Goal: Find specific page/section: Find specific page/section

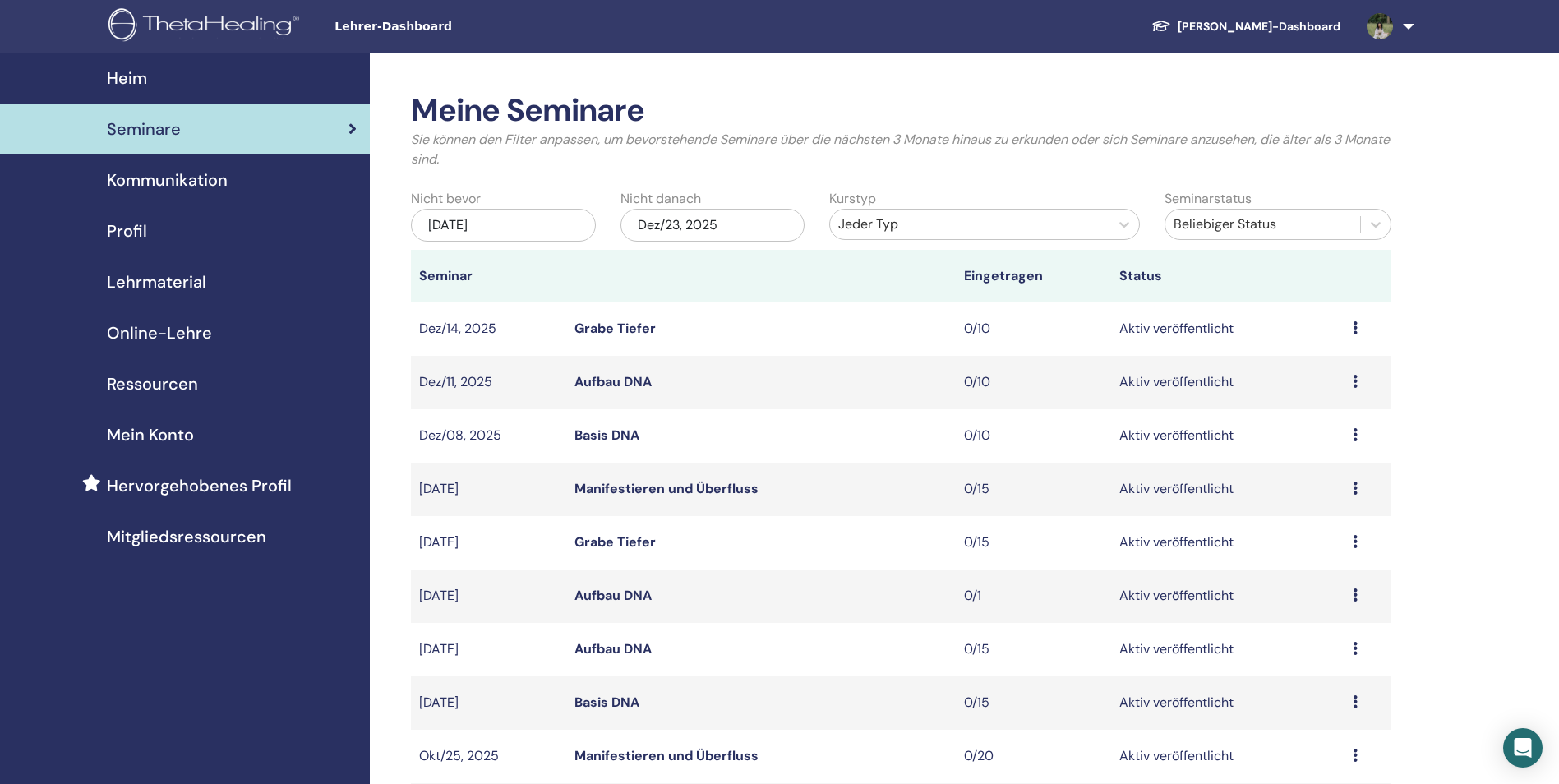
click at [169, 130] on span "Seminare" at bounding box center [144, 129] width 74 height 24
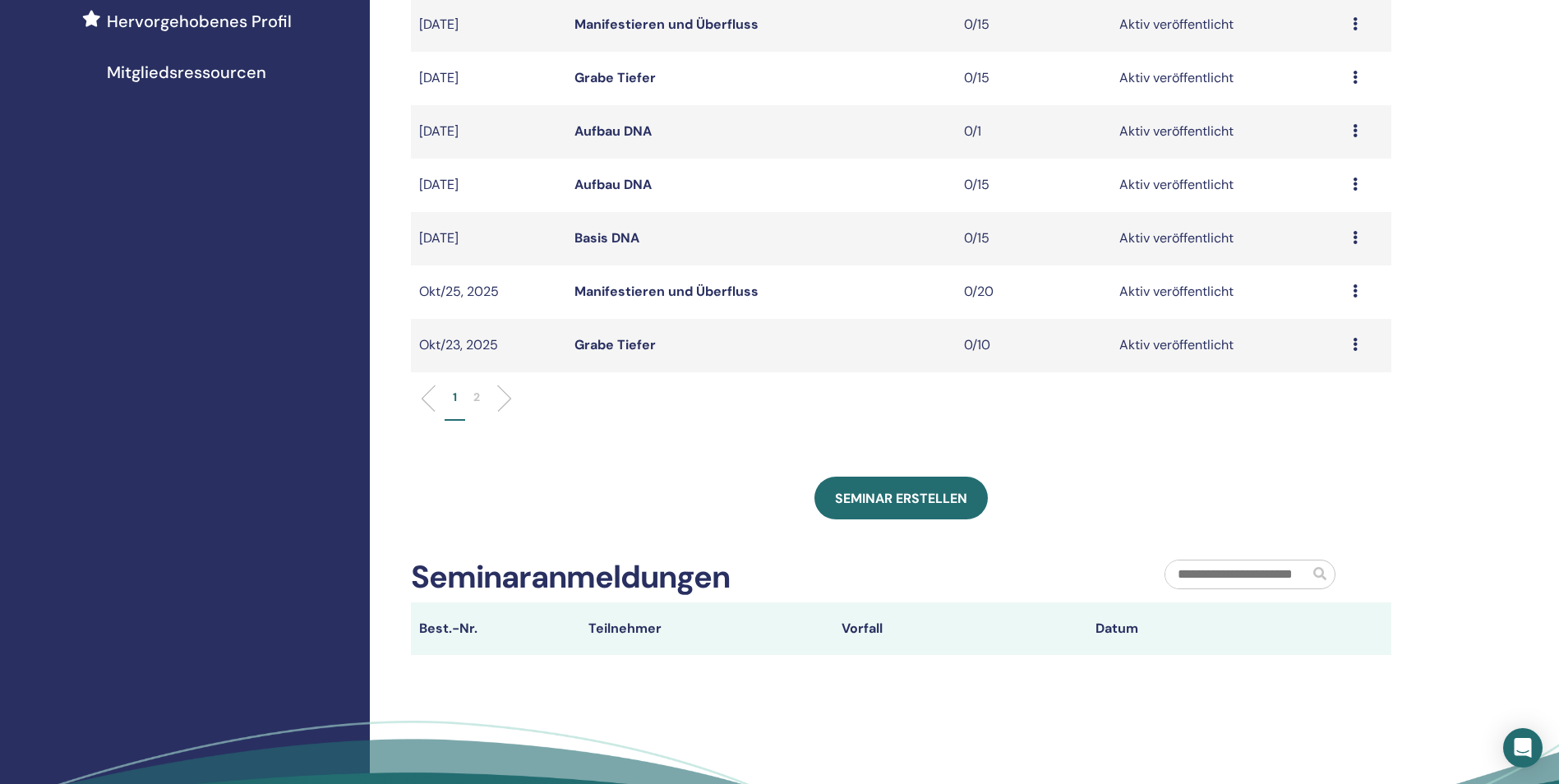
scroll to position [575, 0]
